Goal: Information Seeking & Learning: Learn about a topic

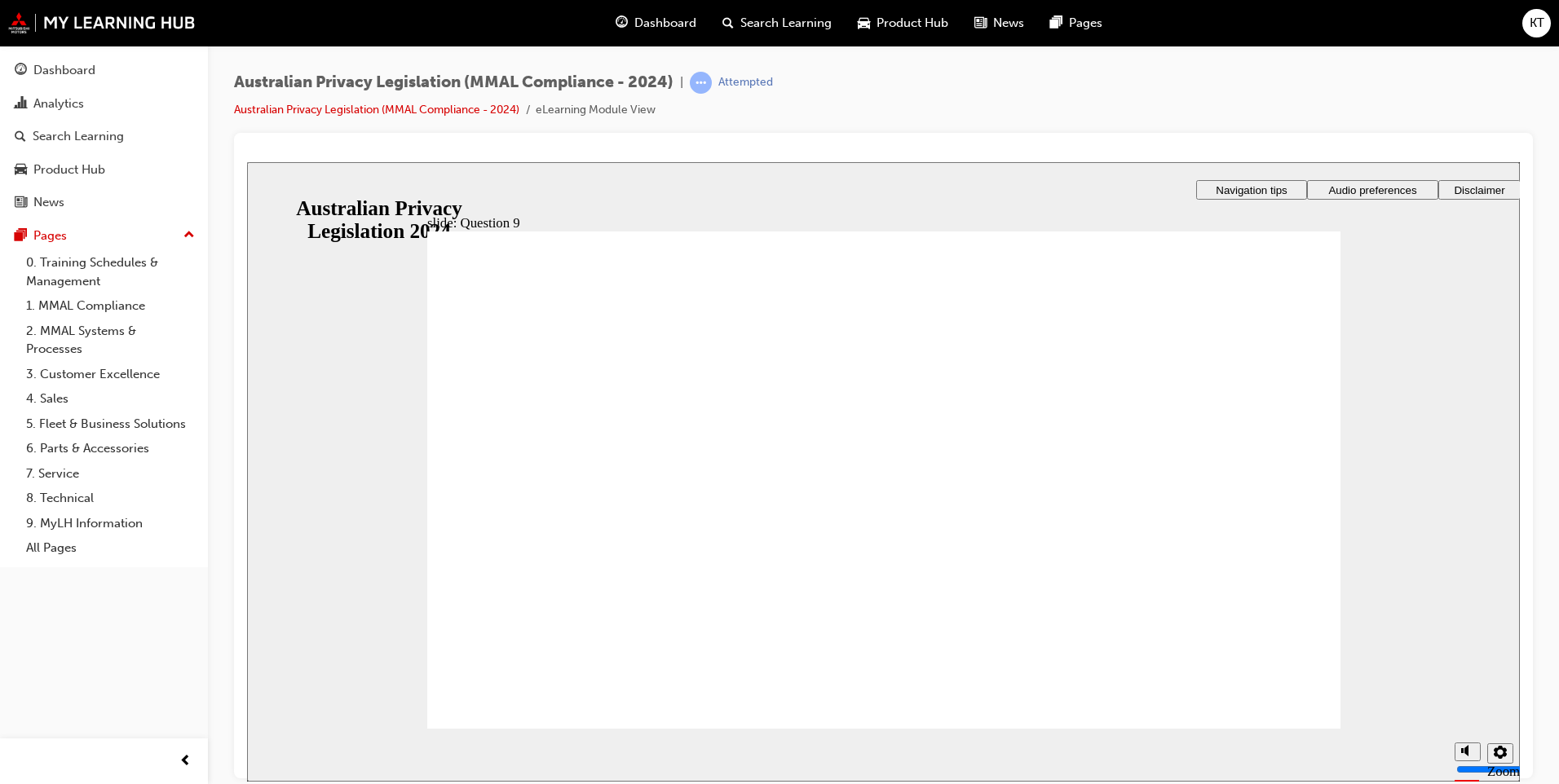
radio input "true"
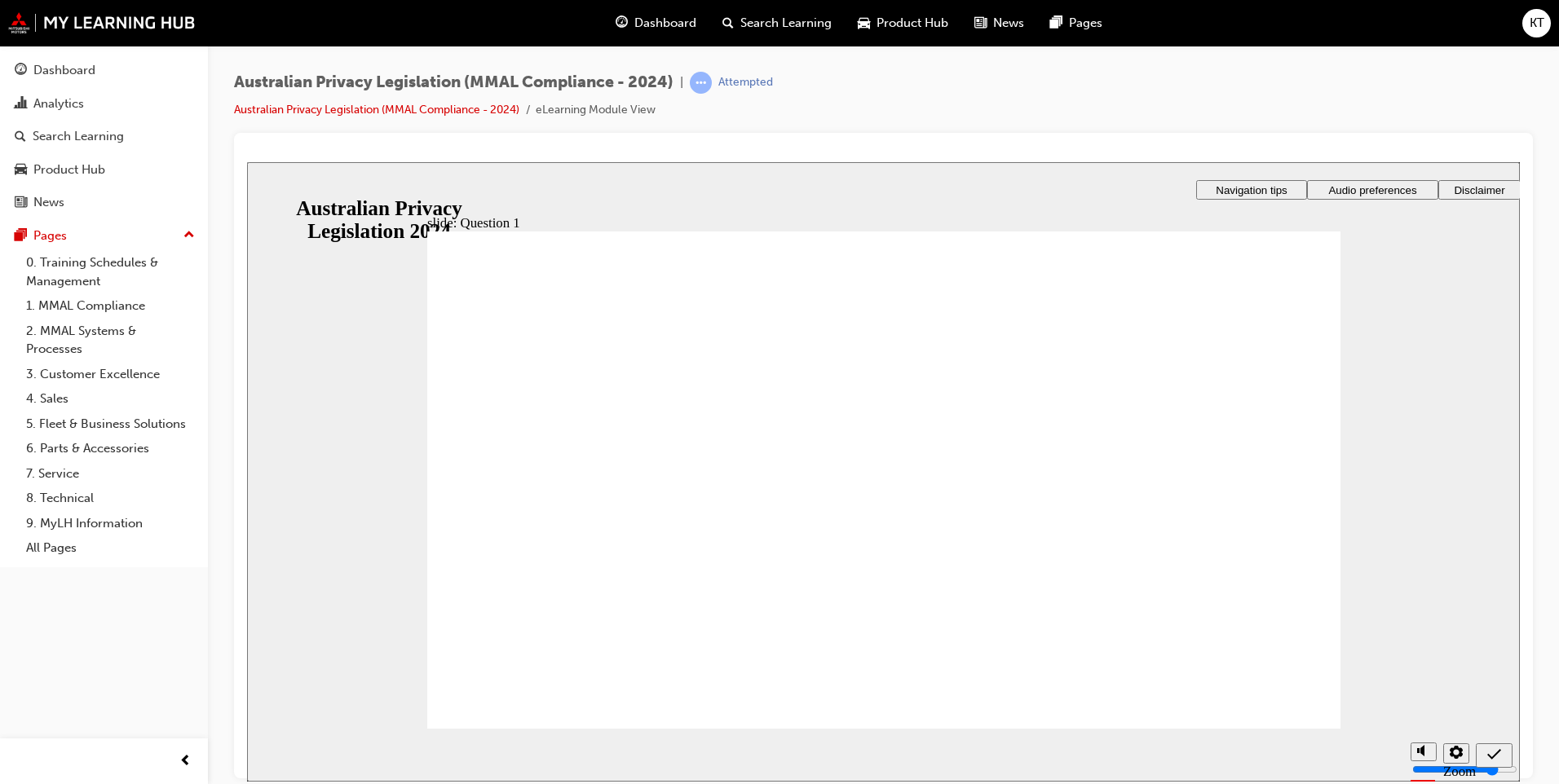
drag, startPoint x: 785, startPoint y: 474, endPoint x: 595, endPoint y: 706, distance: 299.9
radio input "true"
